Goal: Transaction & Acquisition: Subscribe to service/newsletter

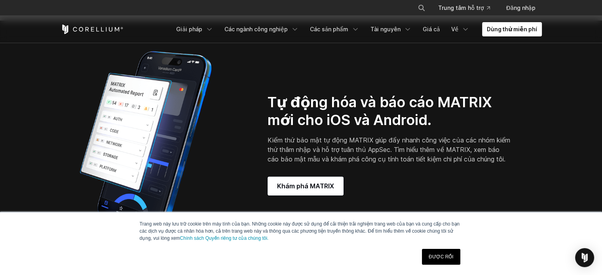
scroll to position [684, 0]
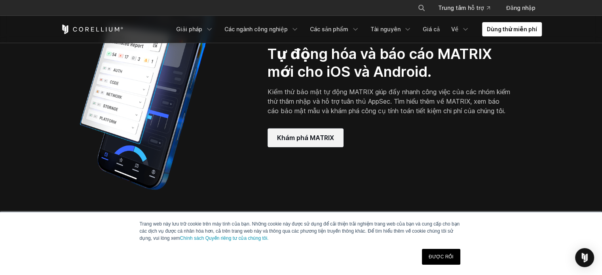
click at [302, 142] on font "Khám phá MATRIX" at bounding box center [305, 137] width 57 height 9
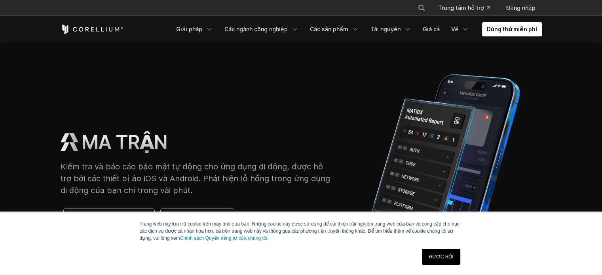
click at [522, 30] on font "Dùng thử miễn phí" at bounding box center [512, 29] width 50 height 7
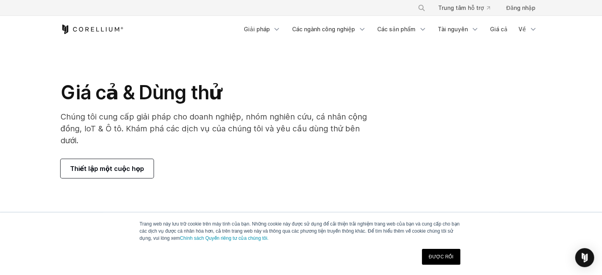
click at [120, 159] on link "Thiết lập một cuộc họp" at bounding box center [107, 168] width 93 height 19
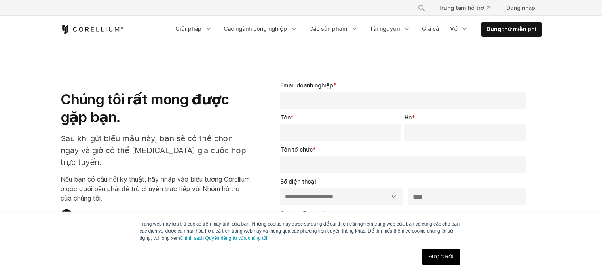
select select "**"
click at [343, 84] on div "Email doanh nghiệp *" at bounding box center [404, 95] width 249 height 28
click at [499, 30] on font "Dùng thử miễn phí" at bounding box center [511, 29] width 50 height 7
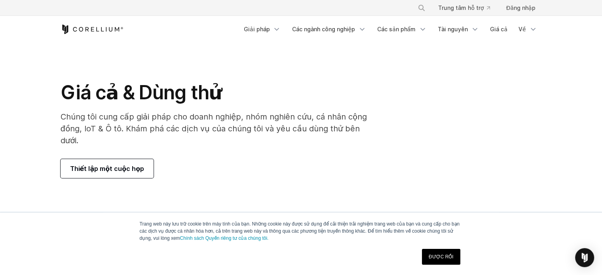
click at [127, 102] on font "Giá cả & Dùng thử" at bounding box center [141, 92] width 161 height 23
drag, startPoint x: 103, startPoint y: 104, endPoint x: 109, endPoint y: 95, distance: 10.5
click at [103, 102] on h1 "Giá cả & Dùng thử" at bounding box center [218, 93] width 315 height 24
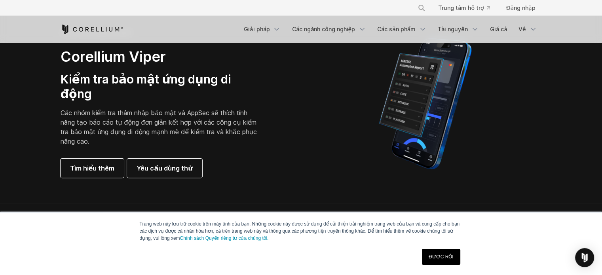
scroll to position [198, 0]
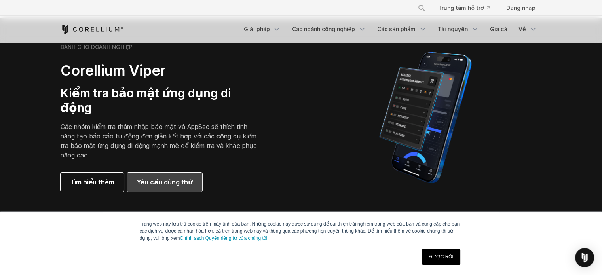
click at [163, 173] on link "Yêu cầu dùng thử" at bounding box center [164, 182] width 75 height 19
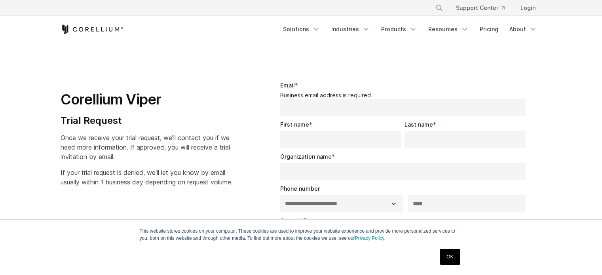
select select "**"
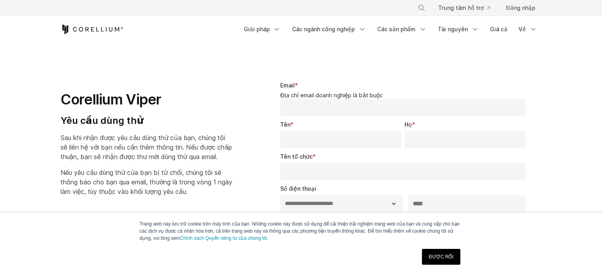
scroll to position [40, 0]
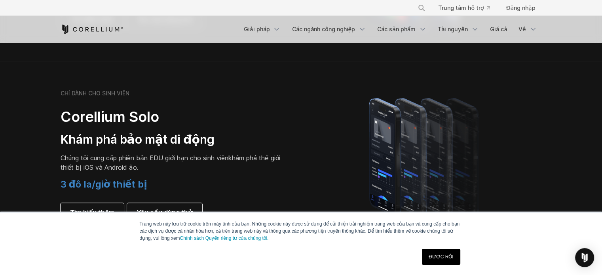
scroll to position [554, 0]
